Goal: Find specific page/section: Find specific page/section

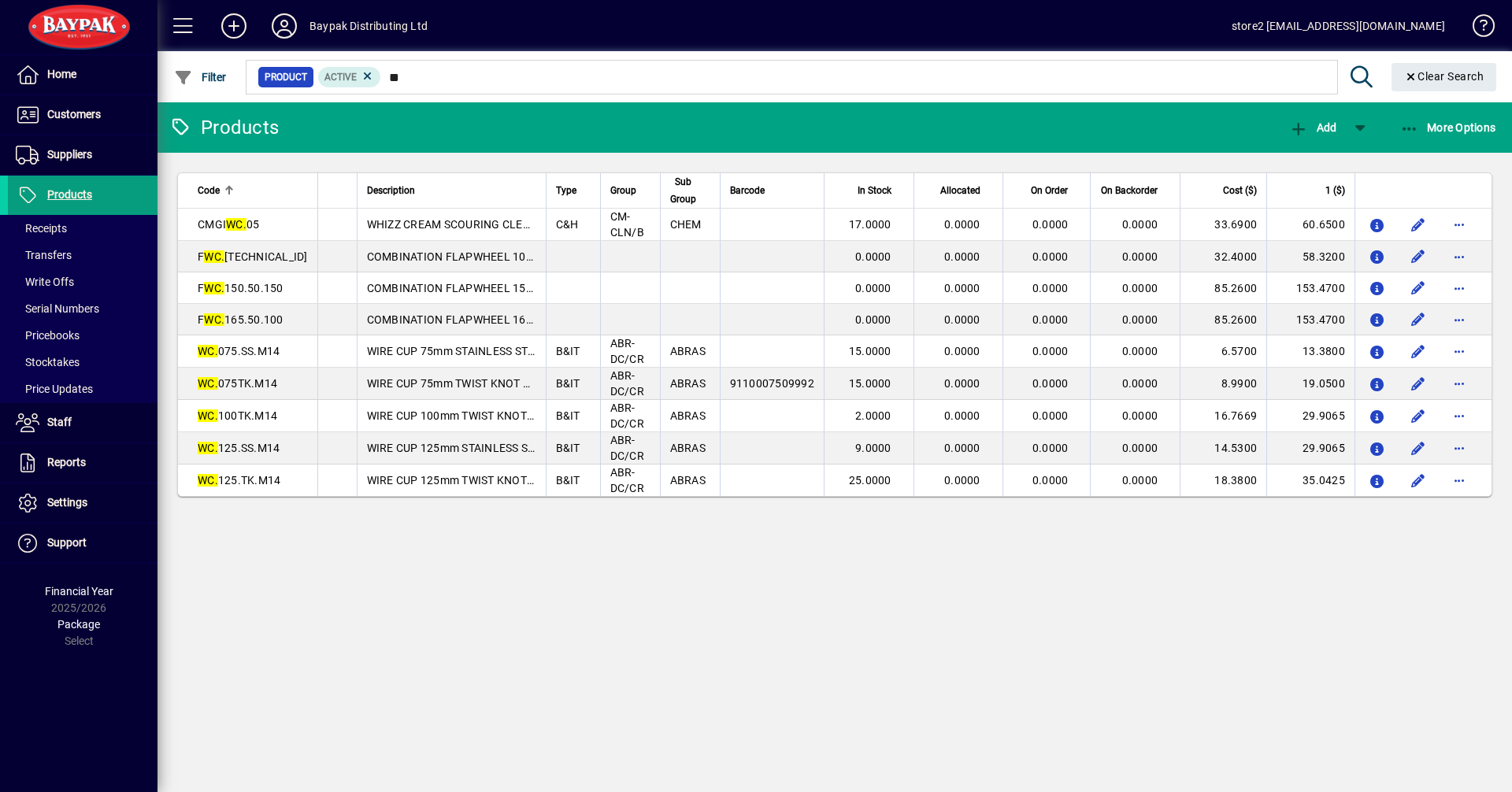
type input "*"
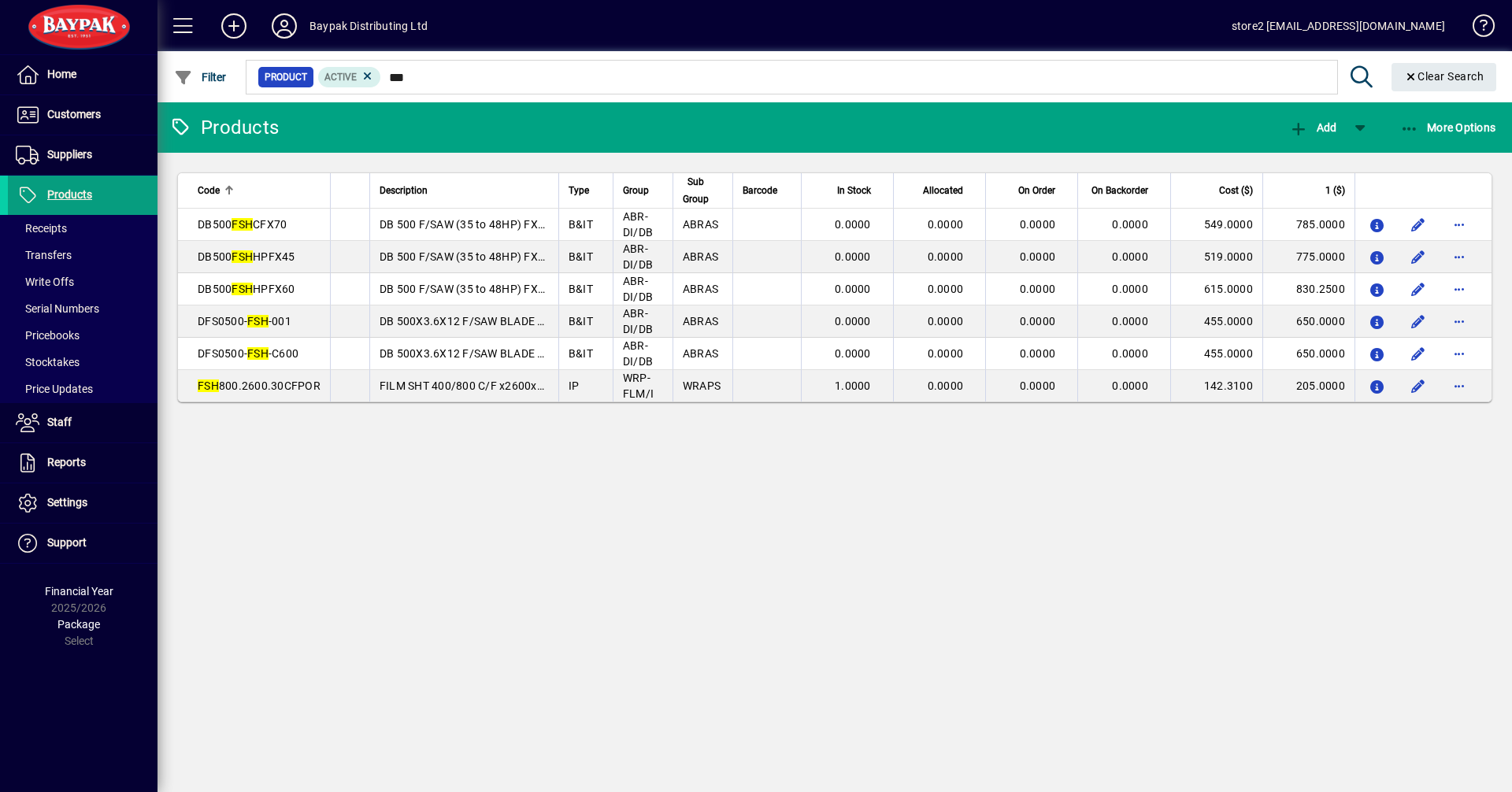
type input "***"
